Goal: Task Accomplishment & Management: Manage account settings

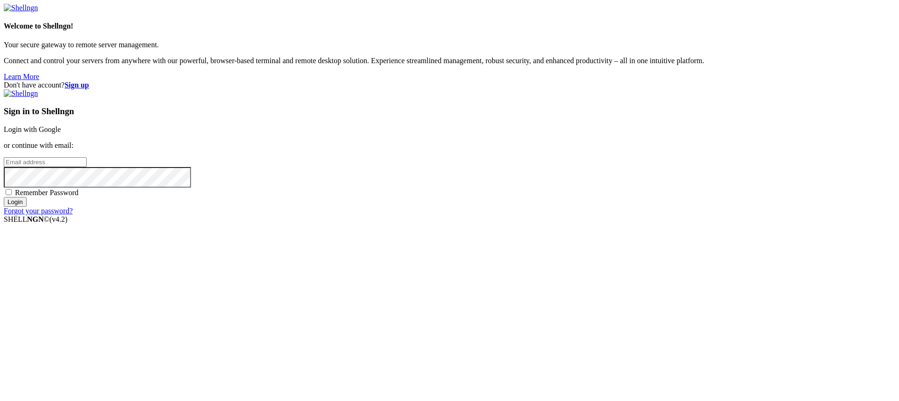
click at [89, 81] on strong "Sign up" at bounding box center [77, 85] width 24 height 8
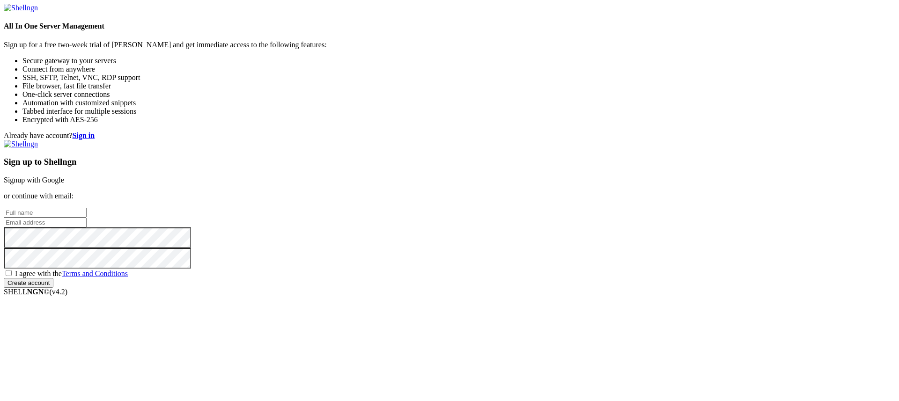
click at [87, 208] on input "text" at bounding box center [45, 213] width 83 height 10
type input "lolbas"
click at [87, 218] on input "email" at bounding box center [45, 223] width 83 height 10
paste input "[EMAIL_ADDRESS][DOMAIN_NAME]"
type input "[EMAIL_ADDRESS][DOMAIN_NAME]"
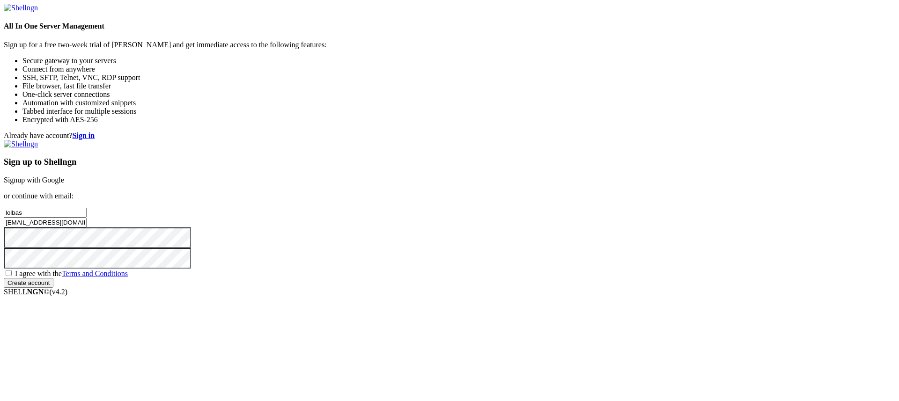
click at [461, 200] on div "Already have account? Sign in Sign up to Shellngn Signup with Google or continu…" at bounding box center [449, 210] width 891 height 156
click at [128, 271] on span "I agree with the Terms and Conditions" at bounding box center [71, 274] width 113 height 8
click at [12, 271] on input "I agree with the Terms and Conditions" at bounding box center [9, 273] width 6 height 6
checkbox input "true"
click at [53, 288] on input "Create account" at bounding box center [29, 283] width 50 height 10
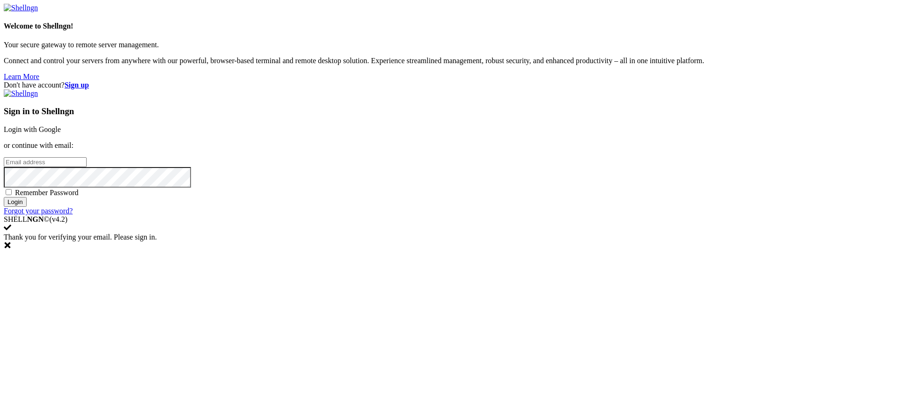
click at [87, 167] on input "email" at bounding box center [45, 162] width 83 height 10
paste input "[EMAIL_ADDRESS][DOMAIN_NAME]"
type input "[EMAIL_ADDRESS][DOMAIN_NAME]"
click at [27, 207] on input "Login" at bounding box center [15, 202] width 23 height 10
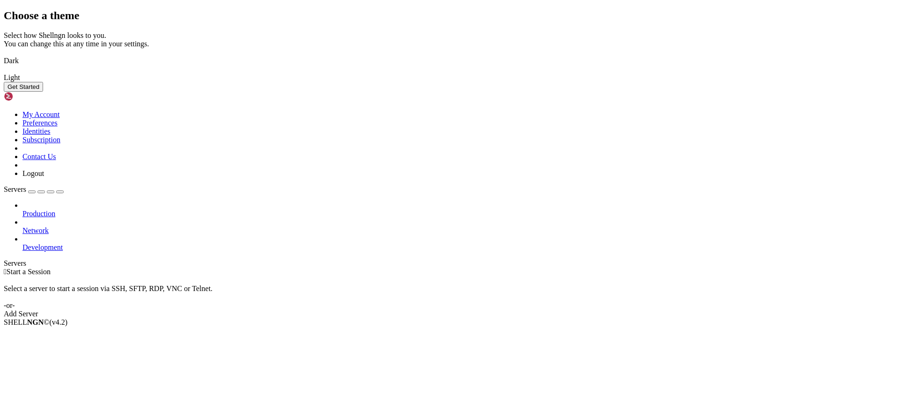
click at [4, 55] on img at bounding box center [4, 55] width 0 height 0
click at [43, 92] on button "Get Started" at bounding box center [23, 87] width 39 height 10
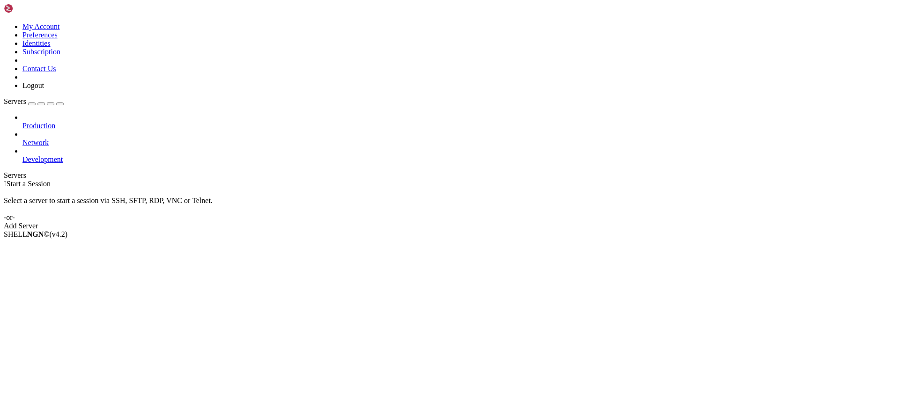
click at [4, 22] on link at bounding box center [4, 22] width 0 height 0
click at [60, 30] on link "My Account" at bounding box center [40, 26] width 37 height 8
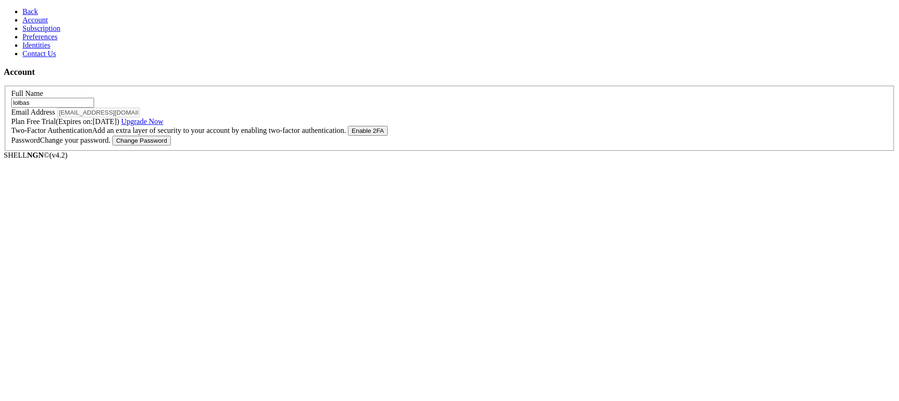
click at [118, 125] on label "Plan Free Trial (Expires on: [DATE] ) Upgrade Now" at bounding box center [87, 122] width 152 height 8
